Goal: Find specific page/section: Find specific page/section

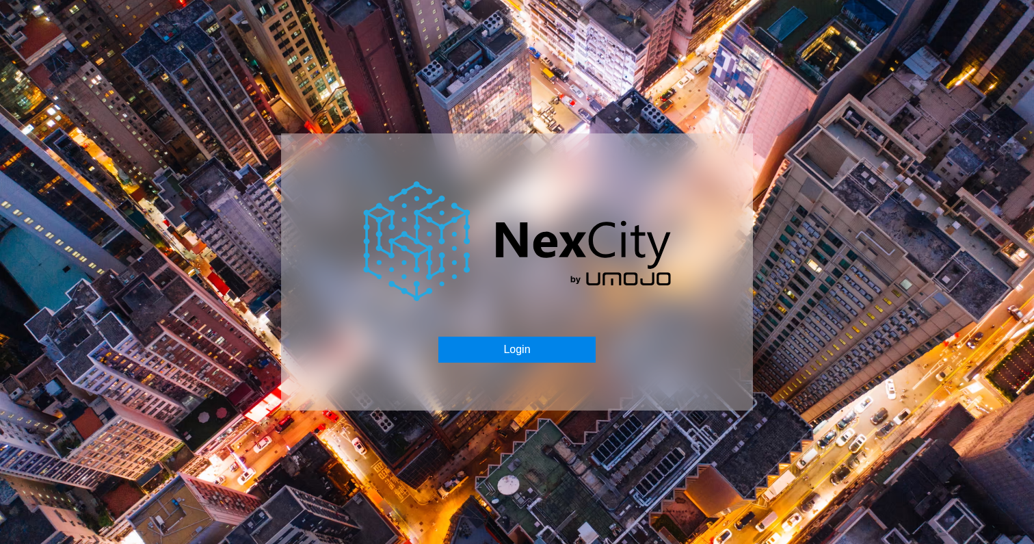
click at [496, 347] on button "Login" at bounding box center [516, 350] width 157 height 26
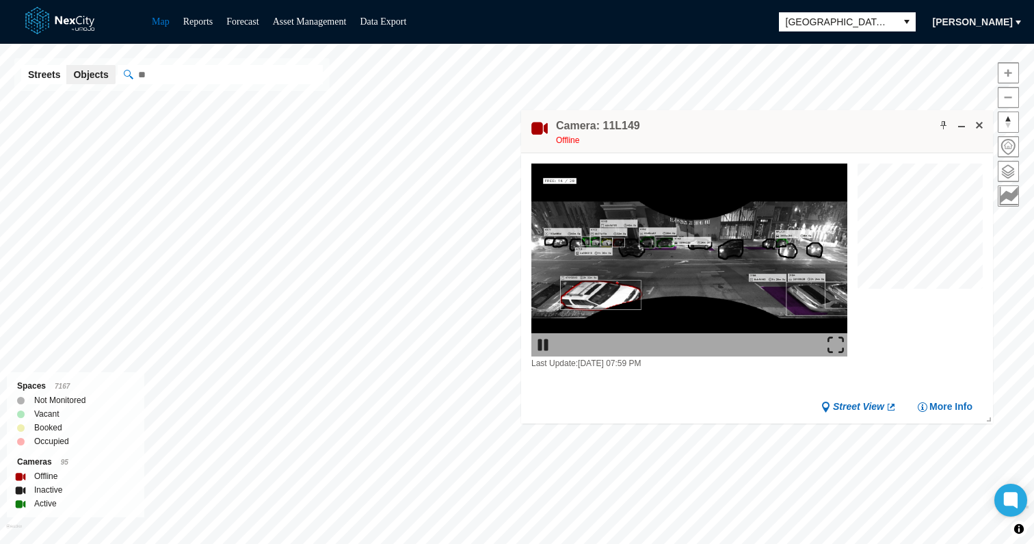
click at [835, 337] on img at bounding box center [836, 345] width 16 height 16
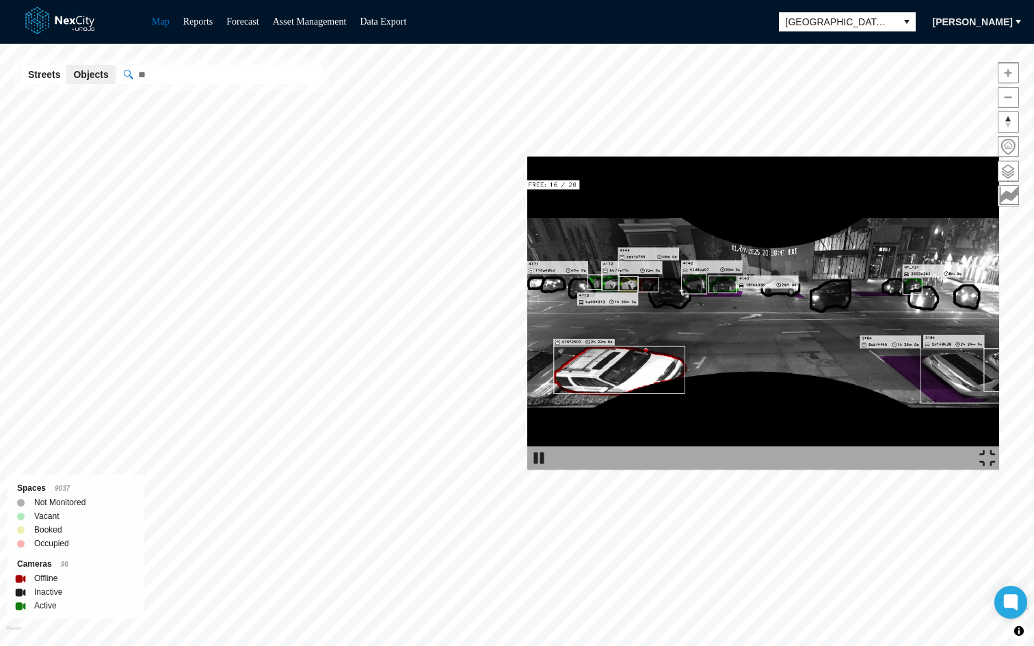
click at [996, 467] on img at bounding box center [988, 458] width 16 height 16
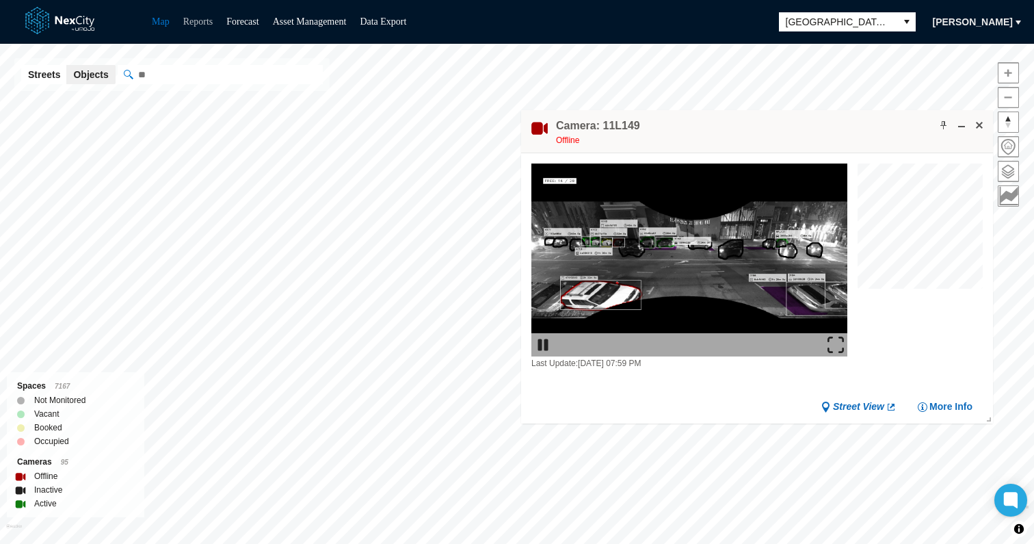
click at [201, 17] on link "Reports" at bounding box center [198, 21] width 30 height 10
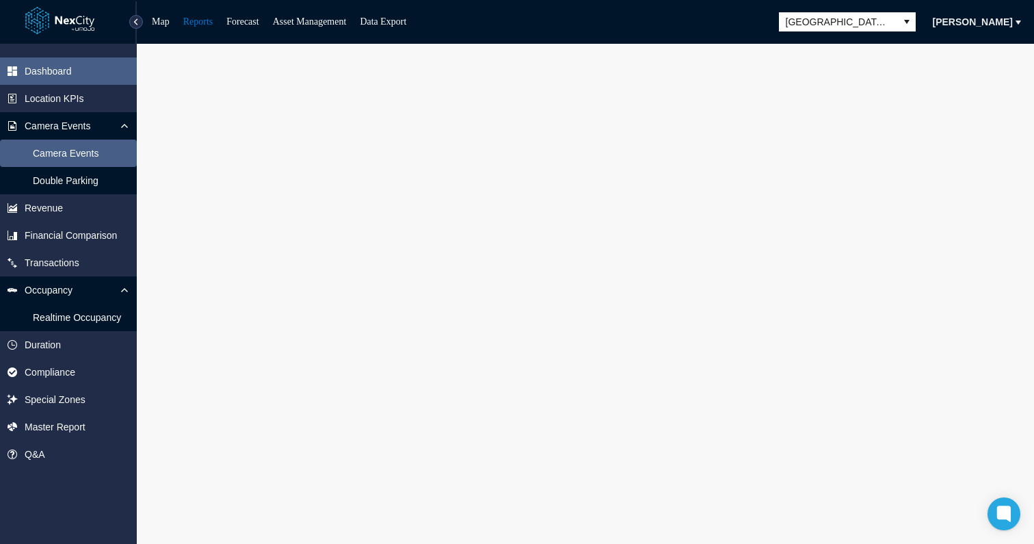
click at [85, 160] on span "Camera Events" at bounding box center [68, 153] width 137 height 27
click at [161, 14] on li "Map" at bounding box center [161, 22] width 18 height 16
